Goal: Transaction & Acquisition: Purchase product/service

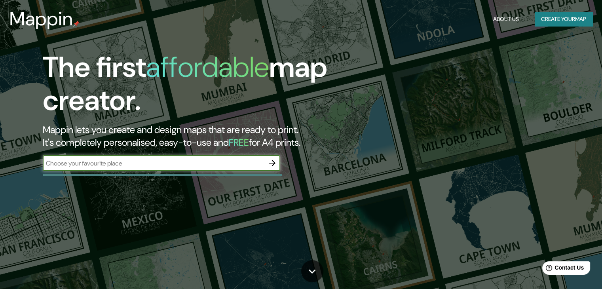
click at [244, 161] on input "text" at bounding box center [154, 163] width 222 height 9
type input "[PERSON_NAME] c"
click at [556, 19] on button "Create your map" at bounding box center [564, 19] width 58 height 15
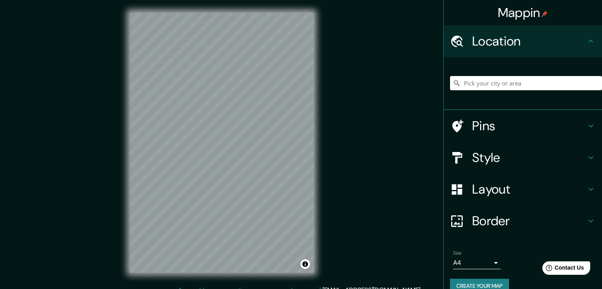
click at [495, 84] on input "Pick your city or area" at bounding box center [526, 83] width 152 height 14
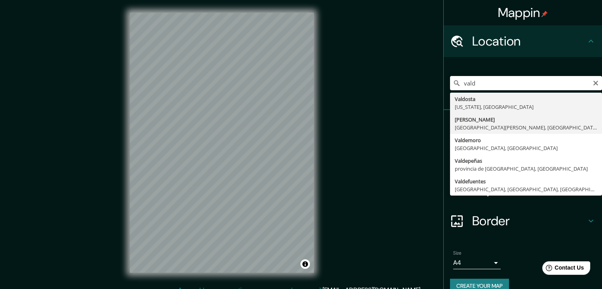
type input "[PERSON_NAME], [GEOGRAPHIC_DATA][PERSON_NAME], [GEOGRAPHIC_DATA]"
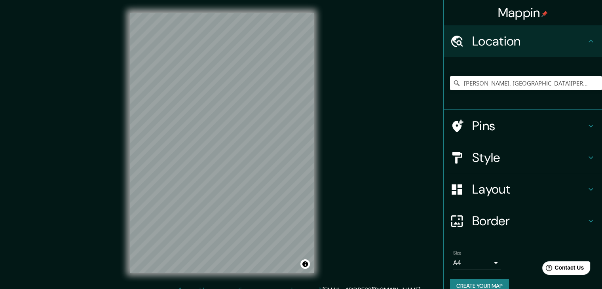
click at [518, 162] on h4 "Style" at bounding box center [530, 158] width 114 height 16
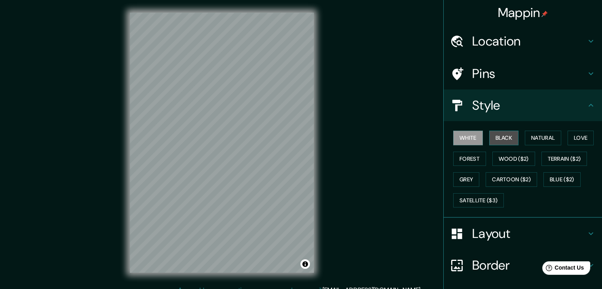
click at [510, 139] on button "Black" at bounding box center [505, 138] width 30 height 15
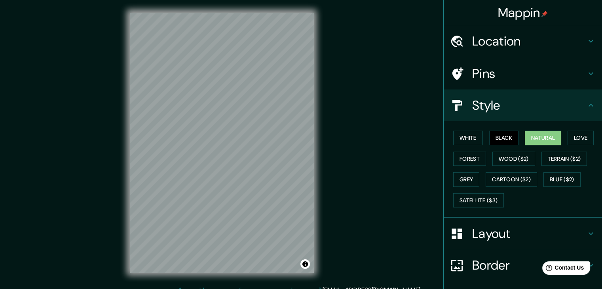
click at [533, 139] on button "Natural" at bounding box center [543, 138] width 36 height 15
click at [470, 160] on button "Forest" at bounding box center [470, 159] width 33 height 15
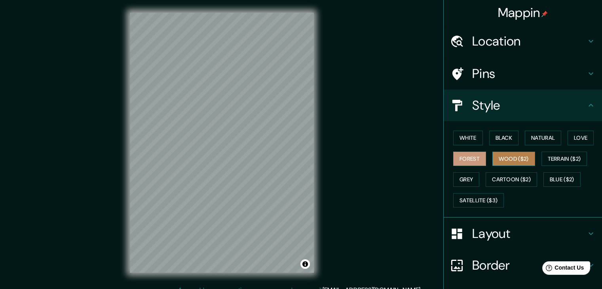
click at [497, 159] on button "Wood ($2)" at bounding box center [514, 159] width 43 height 15
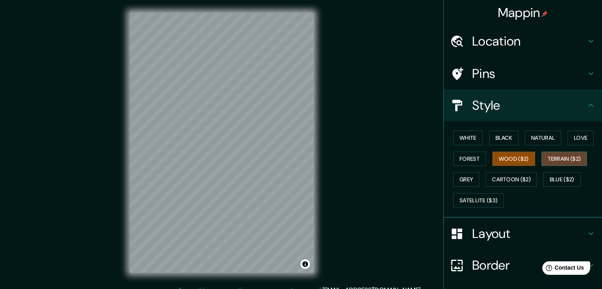
click at [556, 156] on button "Terrain ($2)" at bounding box center [565, 159] width 46 height 15
click at [458, 178] on button "Grey" at bounding box center [467, 179] width 26 height 15
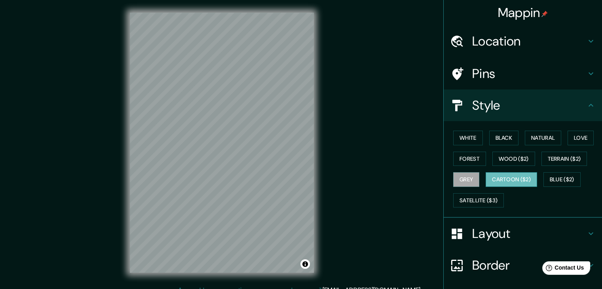
click at [500, 183] on button "Cartoon ($2)" at bounding box center [511, 179] width 51 height 15
click at [553, 181] on button "Blue ($2)" at bounding box center [562, 179] width 37 height 15
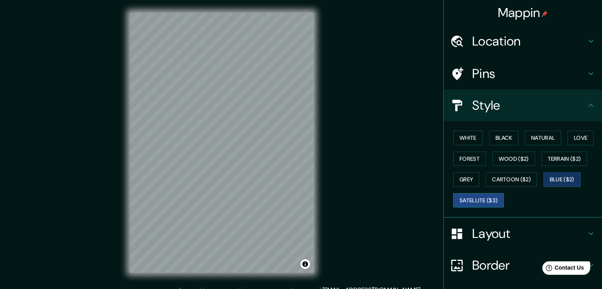
click at [467, 200] on button "Satellite ($3)" at bounding box center [479, 200] width 51 height 15
click at [524, 77] on h4 "Pins" at bounding box center [530, 74] width 114 height 16
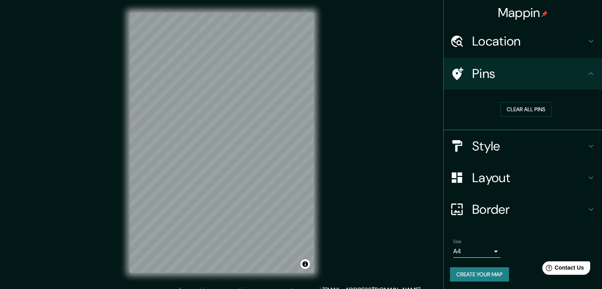
click at [509, 148] on h4 "Style" at bounding box center [530, 146] width 114 height 16
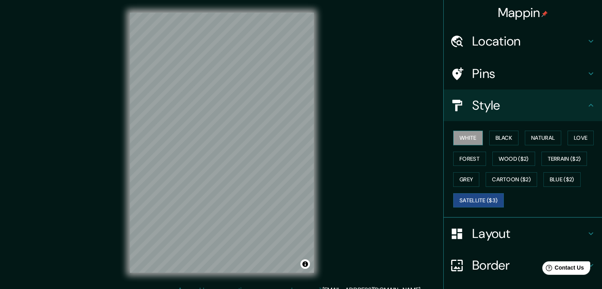
click at [476, 141] on button "White" at bounding box center [469, 138] width 30 height 15
click at [504, 134] on button "Black" at bounding box center [505, 138] width 30 height 15
click at [464, 138] on button "White" at bounding box center [469, 138] width 30 height 15
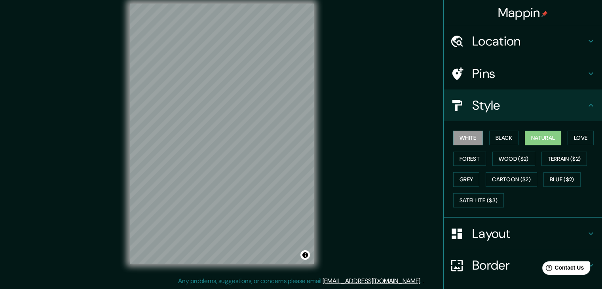
click at [528, 136] on button "Natural" at bounding box center [543, 138] width 36 height 15
drag, startPoint x: 570, startPoint y: 136, endPoint x: 566, endPoint y: 138, distance: 4.3
click at [570, 136] on button "Love" at bounding box center [581, 138] width 26 height 15
click at [551, 141] on button "Natural" at bounding box center [543, 138] width 36 height 15
click at [461, 162] on button "Forest" at bounding box center [470, 159] width 33 height 15
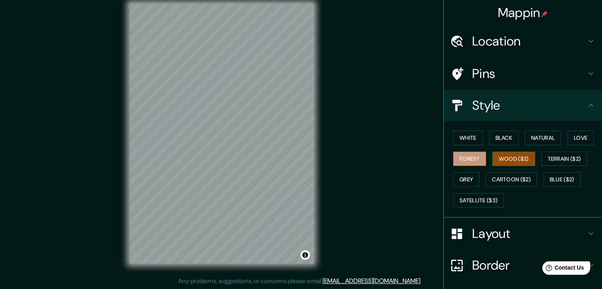
click at [512, 159] on button "Wood ($2)" at bounding box center [514, 159] width 43 height 15
click at [555, 163] on button "Terrain ($2)" at bounding box center [565, 159] width 46 height 15
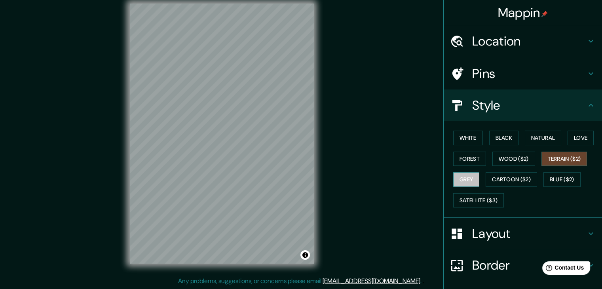
click at [462, 181] on button "Grey" at bounding box center [467, 179] width 26 height 15
click at [509, 181] on button "Cartoon ($2)" at bounding box center [511, 179] width 51 height 15
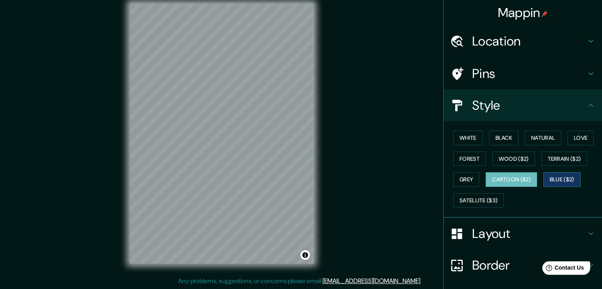
click at [544, 179] on button "Blue ($2)" at bounding box center [562, 179] width 37 height 15
click at [469, 198] on button "Satellite ($3)" at bounding box center [479, 200] width 51 height 15
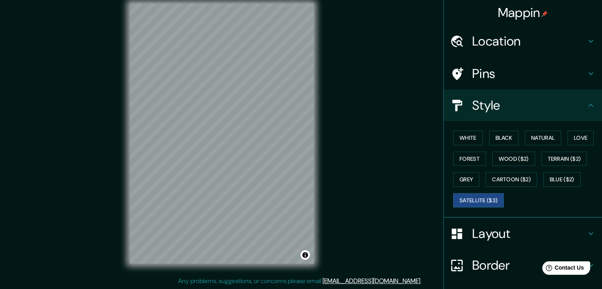
scroll to position [0, 0]
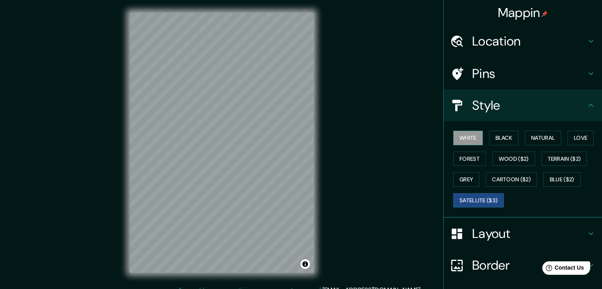
click at [462, 140] on button "White" at bounding box center [469, 138] width 30 height 15
click at [474, 202] on button "Satellite ($3)" at bounding box center [479, 200] width 51 height 15
click at [461, 141] on button "White" at bounding box center [469, 138] width 30 height 15
click at [464, 178] on button "Grey" at bounding box center [467, 179] width 26 height 15
click at [459, 141] on button "White" at bounding box center [469, 138] width 30 height 15
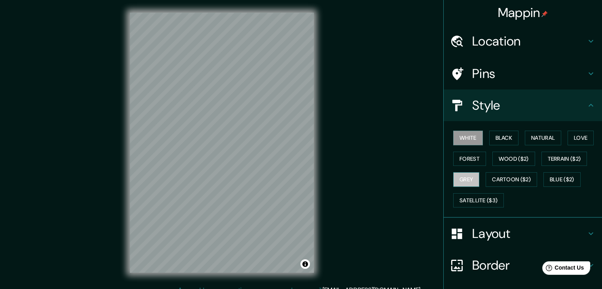
click at [461, 182] on button "Grey" at bounding box center [467, 179] width 26 height 15
click at [461, 142] on button "White" at bounding box center [469, 138] width 30 height 15
click at [469, 141] on button "White" at bounding box center [469, 138] width 30 height 15
click at [463, 176] on button "Grey" at bounding box center [467, 179] width 26 height 15
click at [470, 143] on button "White" at bounding box center [469, 138] width 30 height 15
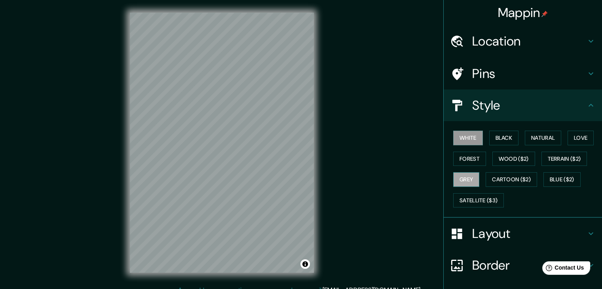
click at [469, 181] on button "Grey" at bounding box center [467, 179] width 26 height 15
click at [478, 201] on button "Satellite ($3)" at bounding box center [479, 200] width 51 height 15
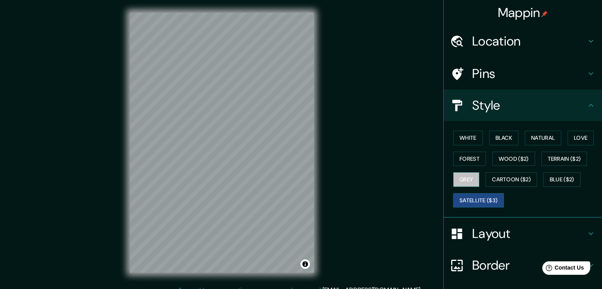
click at [464, 181] on button "Grey" at bounding box center [467, 179] width 26 height 15
click at [463, 202] on button "Satellite ($3)" at bounding box center [479, 200] width 51 height 15
click at [466, 140] on button "White" at bounding box center [469, 138] width 30 height 15
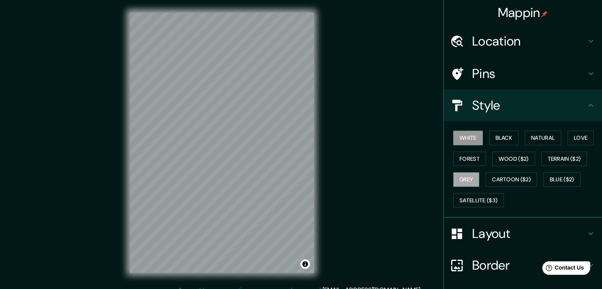
click at [457, 181] on button "Grey" at bounding box center [467, 179] width 26 height 15
click at [475, 200] on button "Satellite ($3)" at bounding box center [479, 200] width 51 height 15
click at [467, 180] on button "Grey" at bounding box center [467, 179] width 26 height 15
click at [454, 200] on button "Satellite ($3)" at bounding box center [479, 200] width 51 height 15
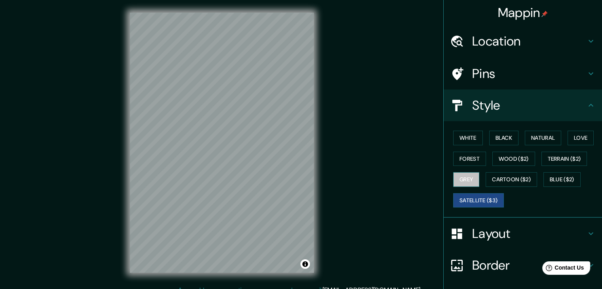
click at [461, 173] on button "Grey" at bounding box center [467, 179] width 26 height 15
